Goal: Task Accomplishment & Management: Use online tool/utility

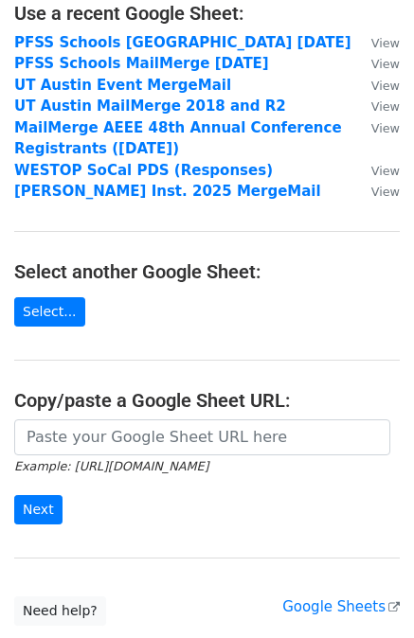
scroll to position [261, 0]
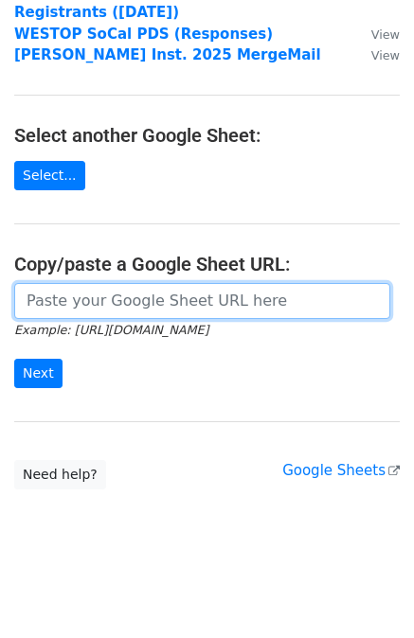
click at [202, 300] on input "url" at bounding box center [202, 301] width 376 height 36
paste input "https://docs.google.com/spreadsheets/d/1thxMnDmWJJYZ4tQMUp_0UQlohdCBcMTVJt9OUef…"
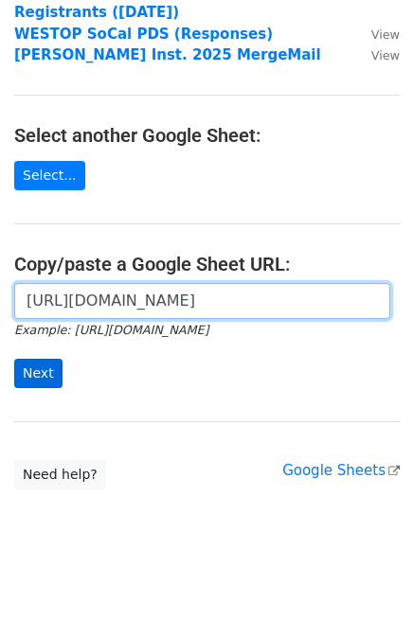
type input "https://docs.google.com/spreadsheets/d/1thxMnDmWJJYZ4tQMUp_0UQlohdCBcMTVJt9OUef…"
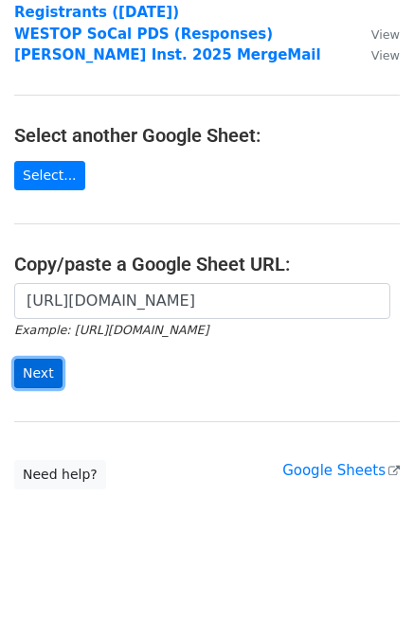
scroll to position [0, 0]
click at [45, 372] on input "Next" at bounding box center [38, 373] width 48 height 29
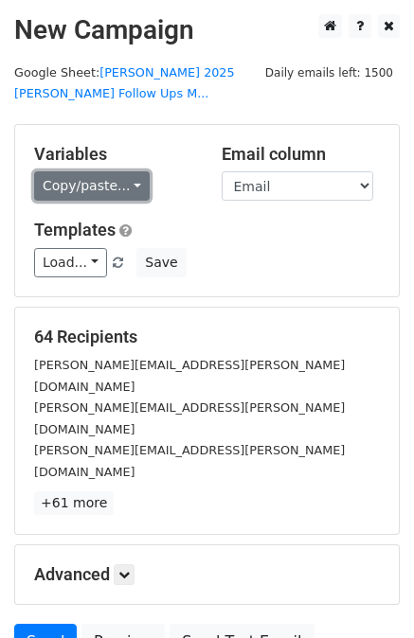
click at [68, 175] on link "Copy/paste..." at bounding box center [92, 185] width 116 height 29
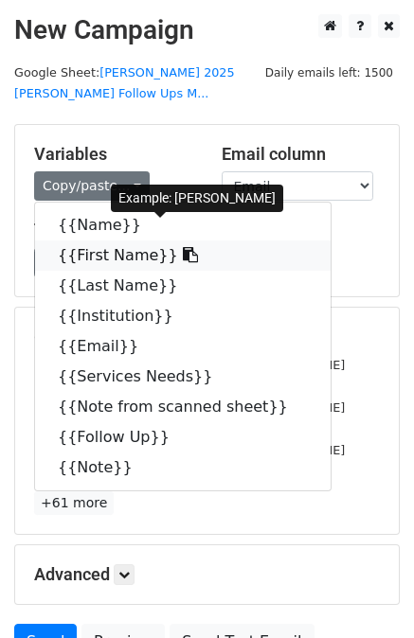
click at [109, 241] on link "{{First Name}}" at bounding box center [183, 256] width 296 height 30
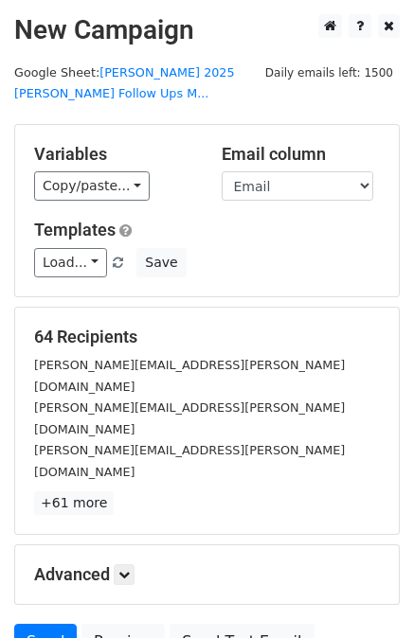
scroll to position [95, 0]
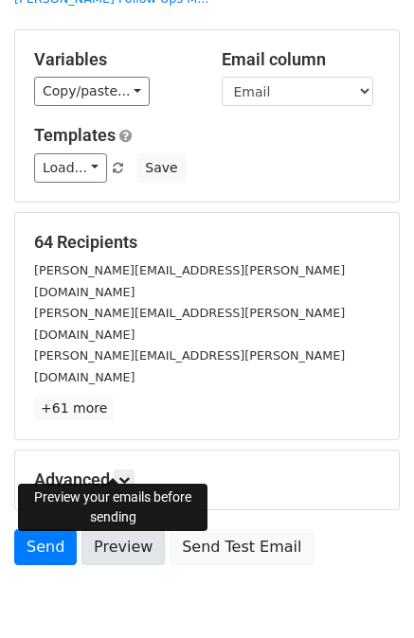
click at [123, 529] on link "Preview" at bounding box center [122, 547] width 83 height 36
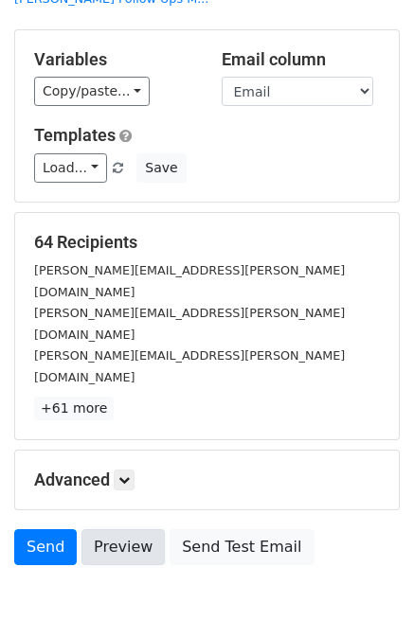
click at [128, 529] on link "Preview" at bounding box center [122, 547] width 83 height 36
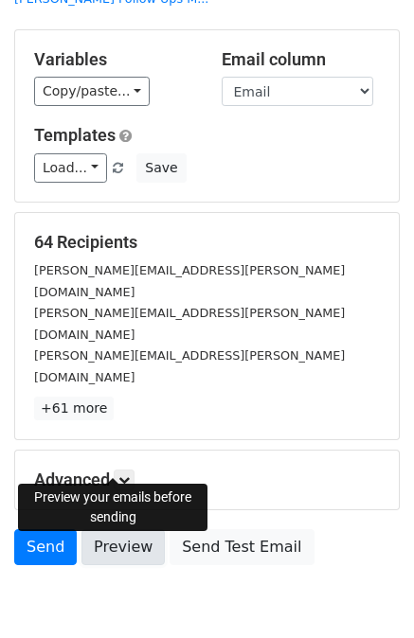
click at [134, 529] on link "Preview" at bounding box center [122, 547] width 83 height 36
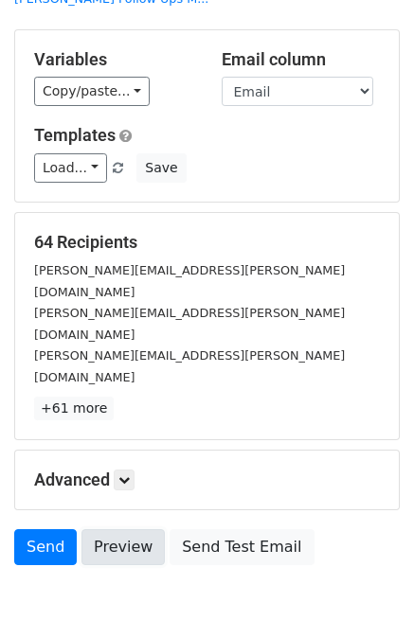
click at [114, 529] on link "Preview" at bounding box center [122, 547] width 83 height 36
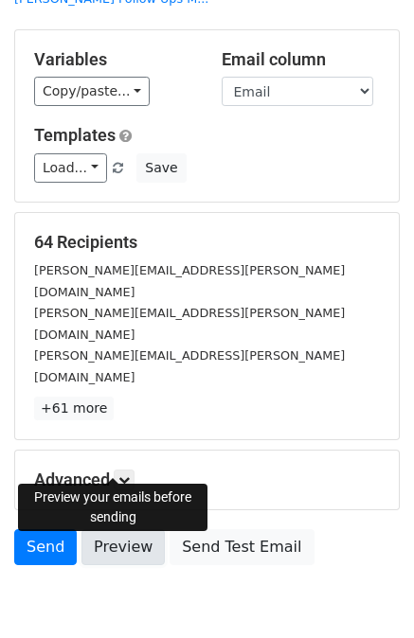
click at [142, 529] on link "Preview" at bounding box center [122, 547] width 83 height 36
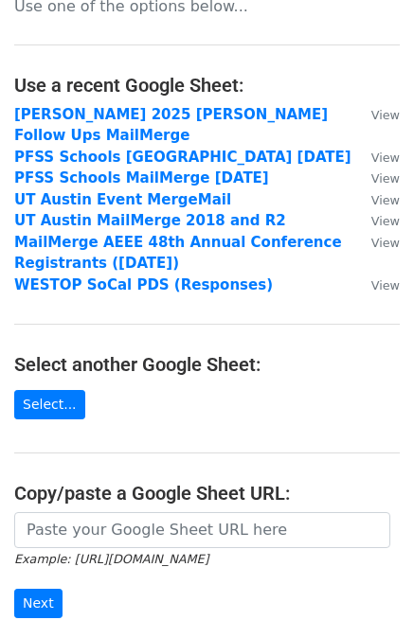
scroll to position [95, 0]
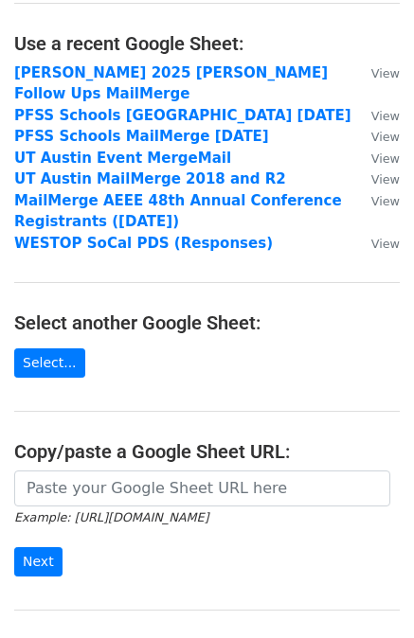
click at [148, 444] on main "Choose a Google Sheet Use one of the options below... Use a recent Google Sheet…" at bounding box center [207, 298] width 414 height 759
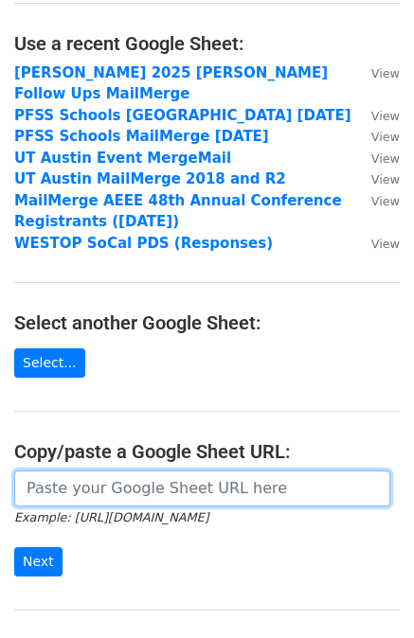
click at [146, 471] on input "url" at bounding box center [202, 489] width 376 height 36
paste input "[URL][DOMAIN_NAME]"
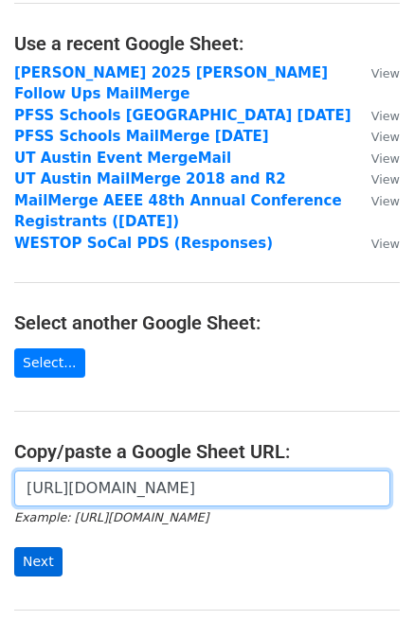
type input "[URL][DOMAIN_NAME]"
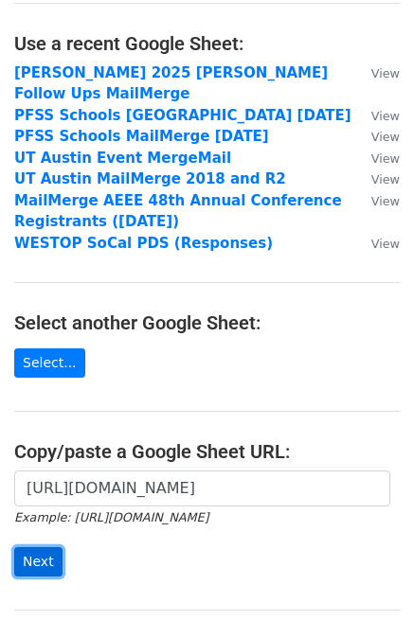
click at [41, 547] on input "Next" at bounding box center [38, 561] width 48 height 29
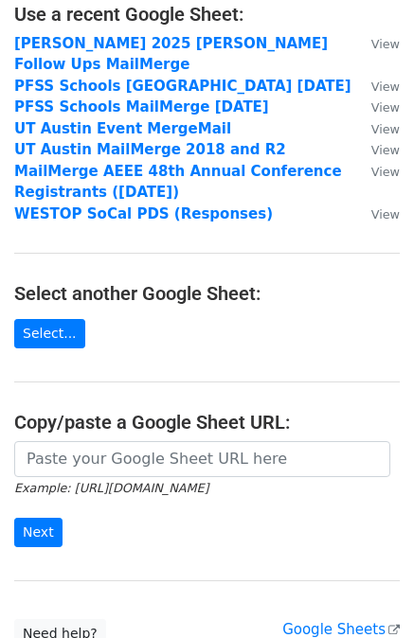
scroll to position [125, 0]
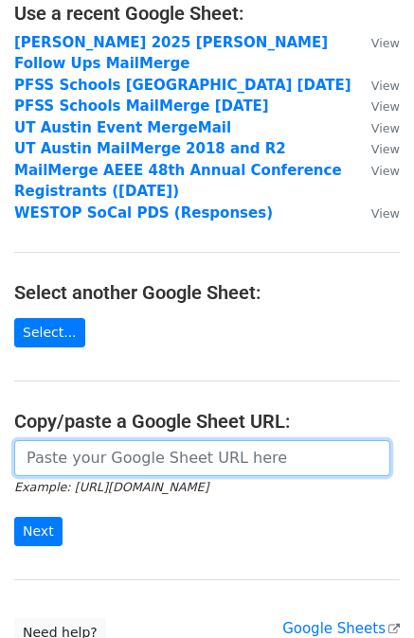
click at [87, 441] on input "url" at bounding box center [202, 458] width 376 height 36
paste input "https://docs.google.com/spreadsheets/d/1dALYJFXTBTHS7QO23wNYu5tgtcyaW6Z3UPdbfVq…"
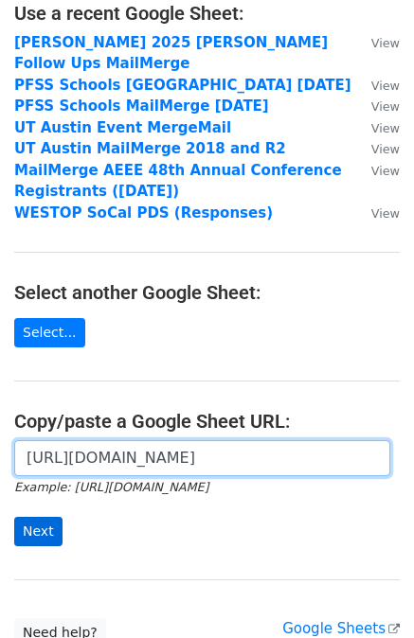
type input "https://docs.google.com/spreadsheets/d/1dALYJFXTBTHS7QO23wNYu5tgtcyaW6Z3UPdbfVq…"
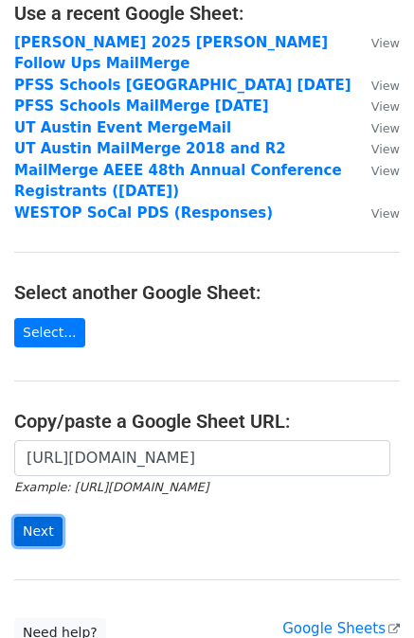
click at [47, 517] on input "Next" at bounding box center [38, 531] width 48 height 29
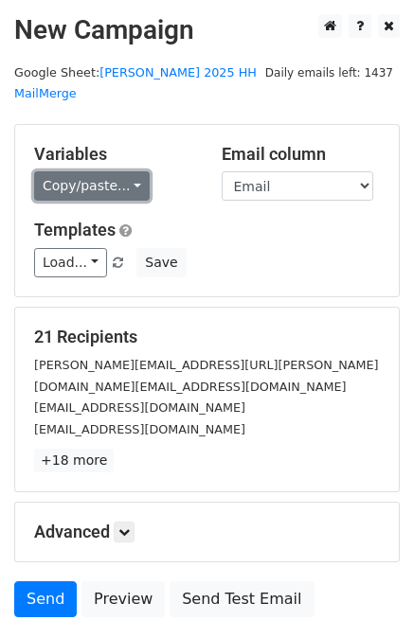
click at [57, 171] on link "Copy/paste..." at bounding box center [92, 185] width 116 height 29
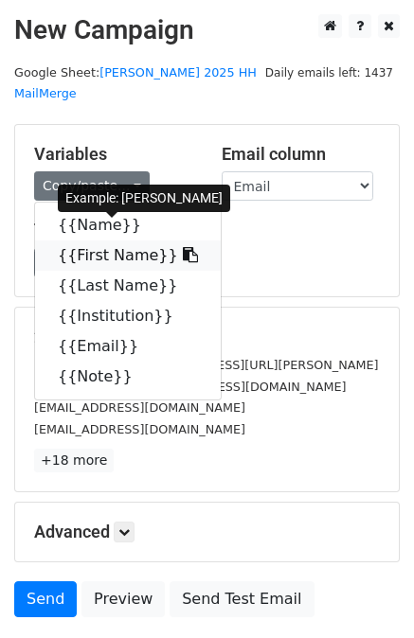
click at [116, 241] on link "{{First Name}}" at bounding box center [128, 256] width 186 height 30
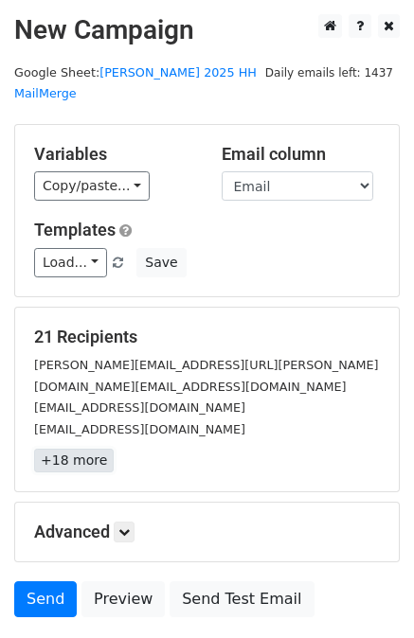
click at [70, 449] on link "+18 more" at bounding box center [74, 461] width 80 height 24
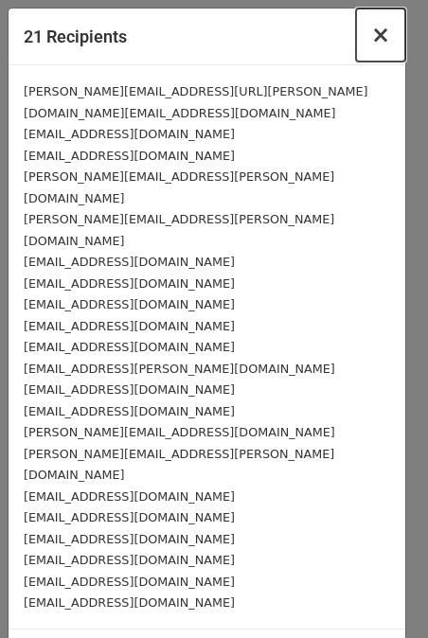
click at [378, 41] on span "×" at bounding box center [380, 35] width 19 height 27
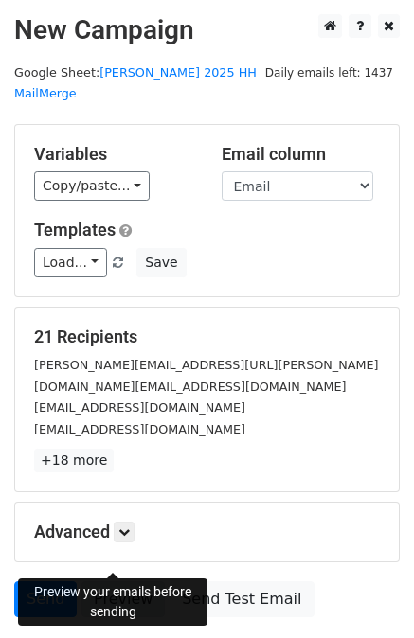
drag, startPoint x: 133, startPoint y: 565, endPoint x: 110, endPoint y: 555, distance: 24.6
click at [110, 582] on link "Preview" at bounding box center [122, 600] width 83 height 36
click at [131, 582] on link "Preview" at bounding box center [122, 600] width 83 height 36
